Goal: Complete application form

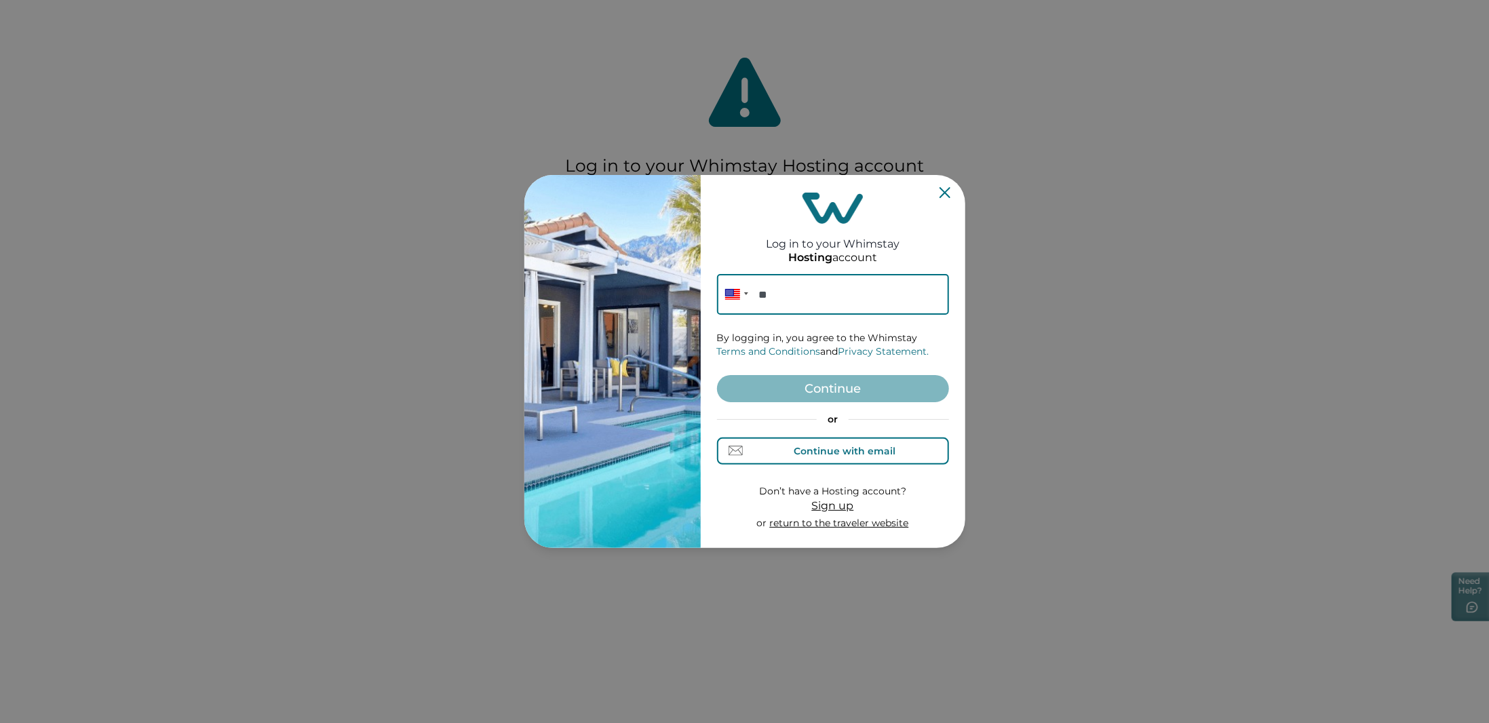
click at [842, 452] on div "Continue with email" at bounding box center [845, 451] width 102 height 11
click at [781, 300] on input at bounding box center [833, 294] width 232 height 41
type input "[EMAIL_ADDRESS][DOMAIN_NAME]"
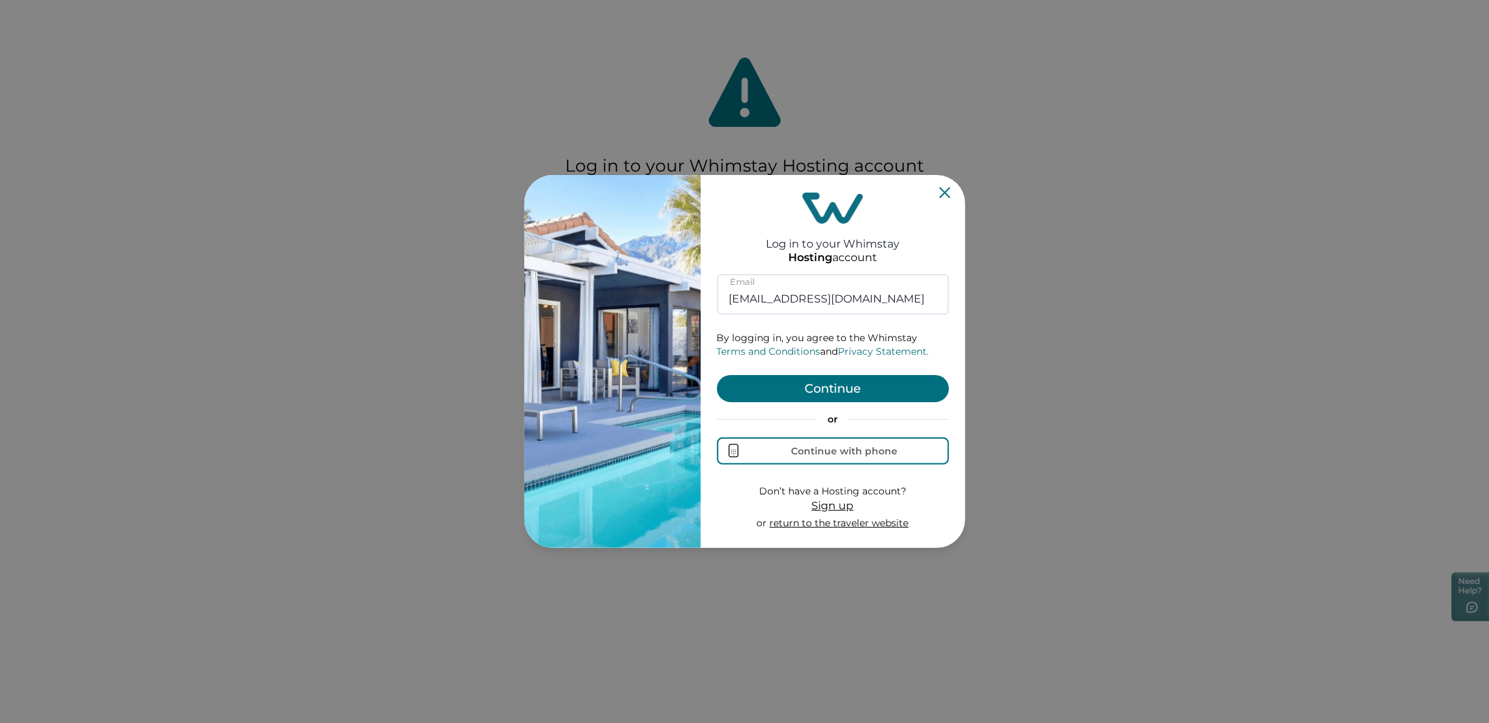
click at [826, 388] on button "Continue" at bounding box center [833, 388] width 232 height 27
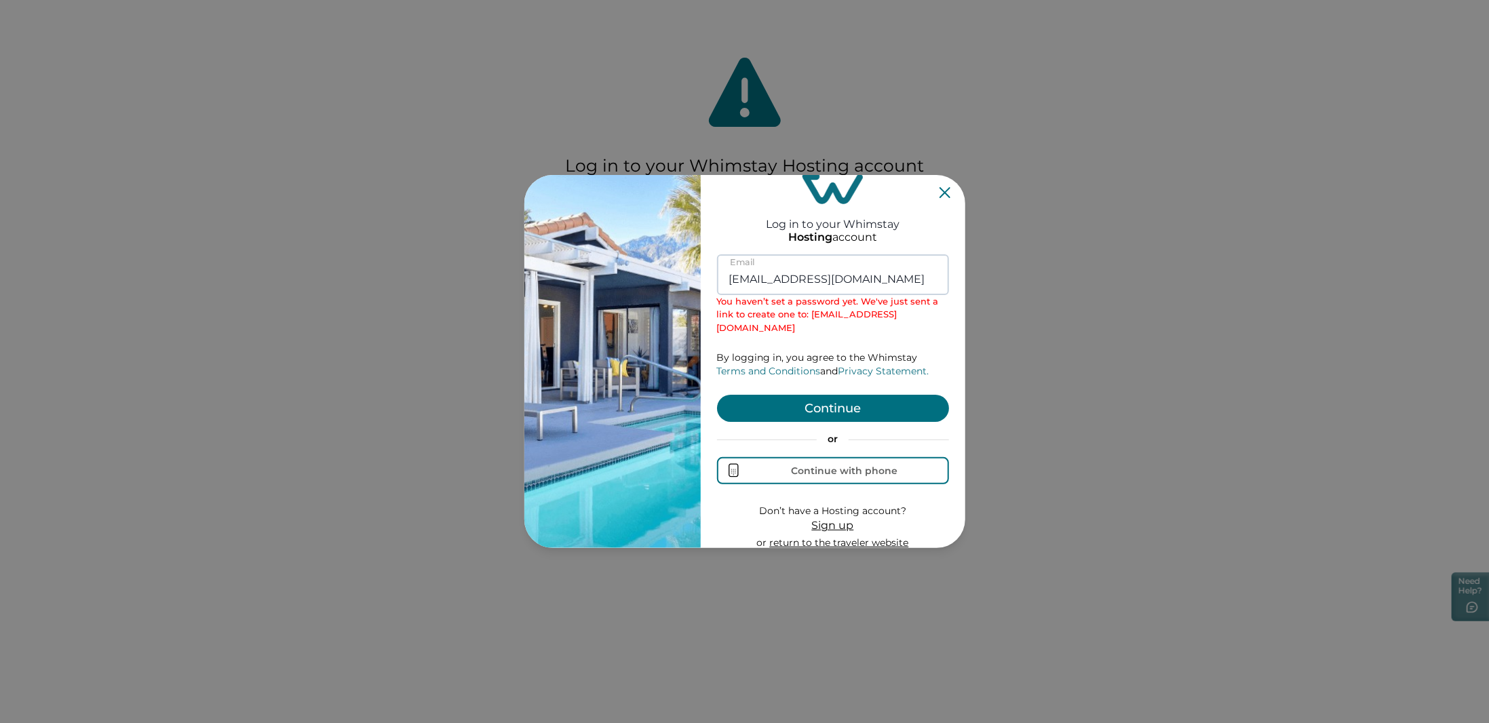
click at [864, 285] on input "[EMAIL_ADDRESS][DOMAIN_NAME]" at bounding box center [833, 274] width 232 height 41
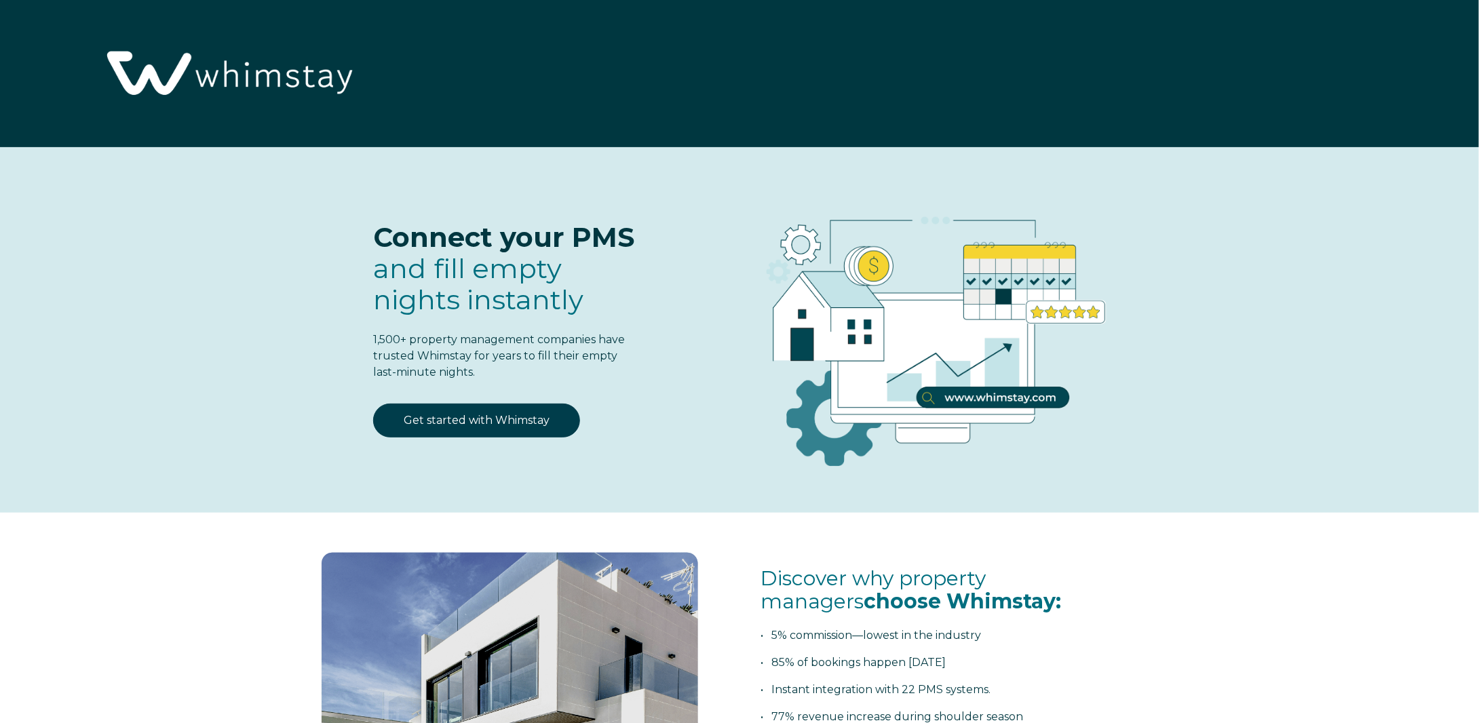
select select "US"
select select "Standard"
